Goal: Check status

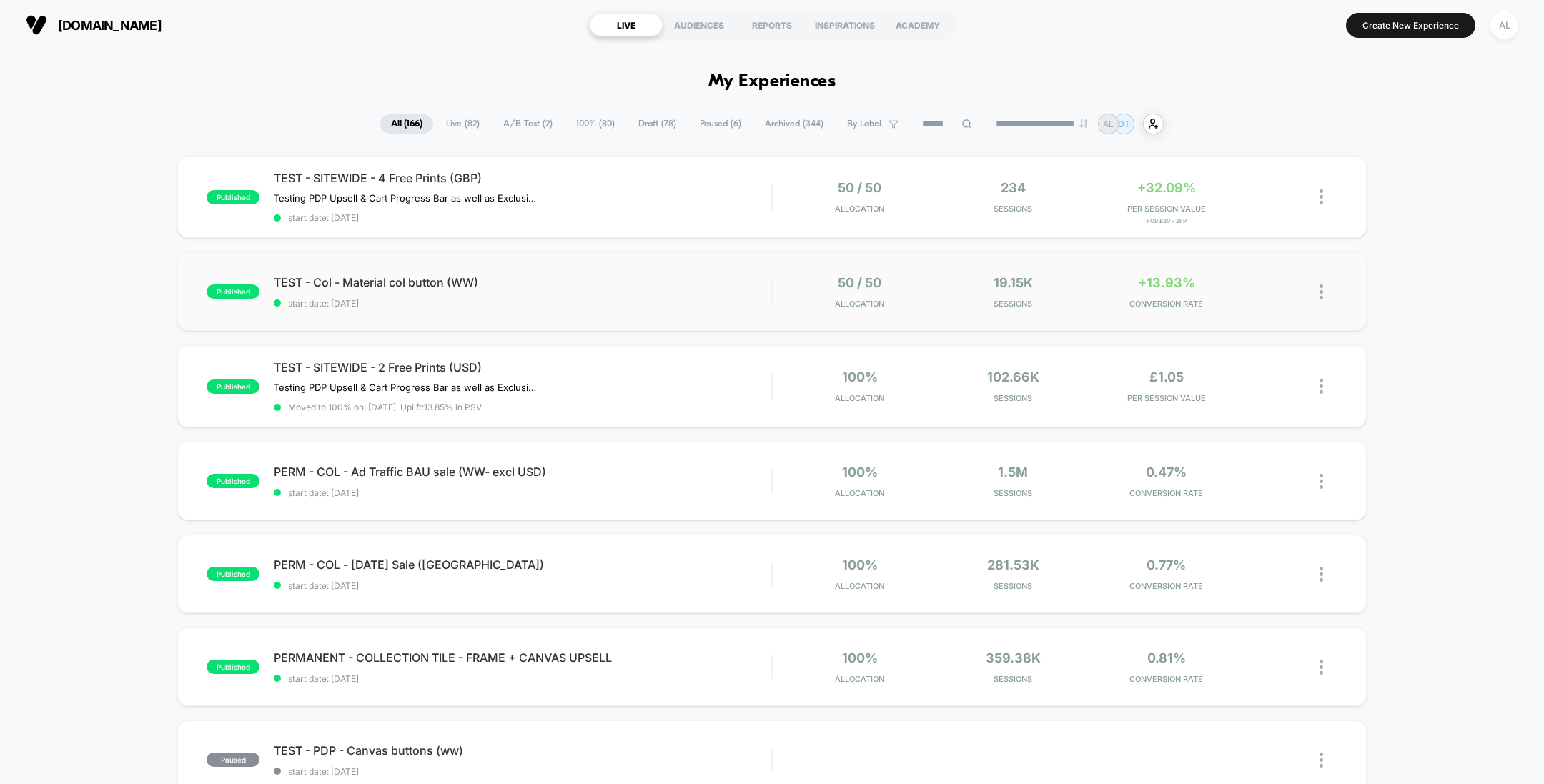
click at [547, 261] on div "published TEST - Col - Material col button (WW) start date: [DATE] 50 / 50 Allo…" at bounding box center [771, 291] width 1188 height 78
